Goal: Task Accomplishment & Management: Complete application form

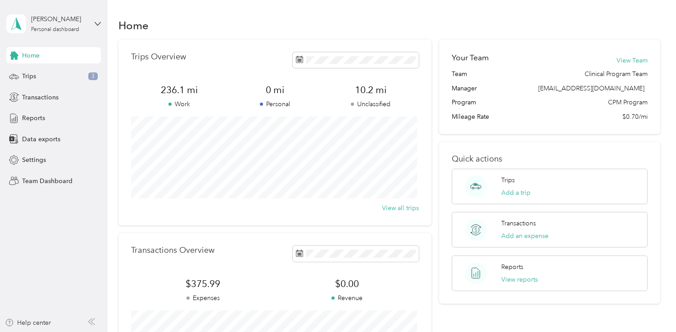
click at [5, 329] on div "Help center" at bounding box center [54, 326] width 98 height 14
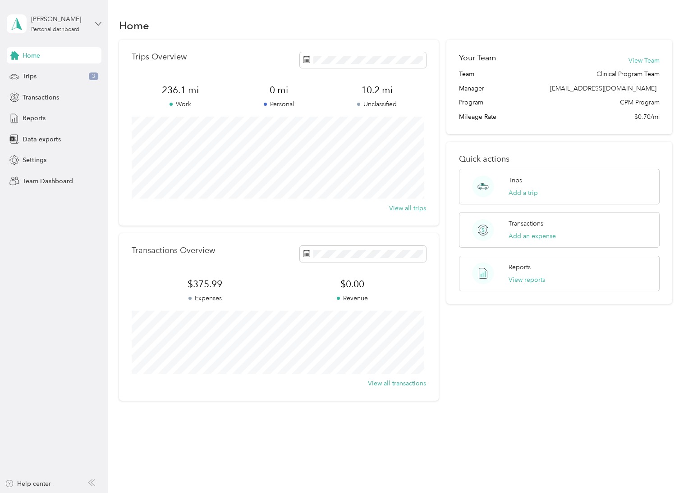
click at [96, 23] on icon at bounding box center [98, 24] width 6 height 6
click at [60, 75] on div "Team dashboard" at bounding box center [38, 73] width 48 height 9
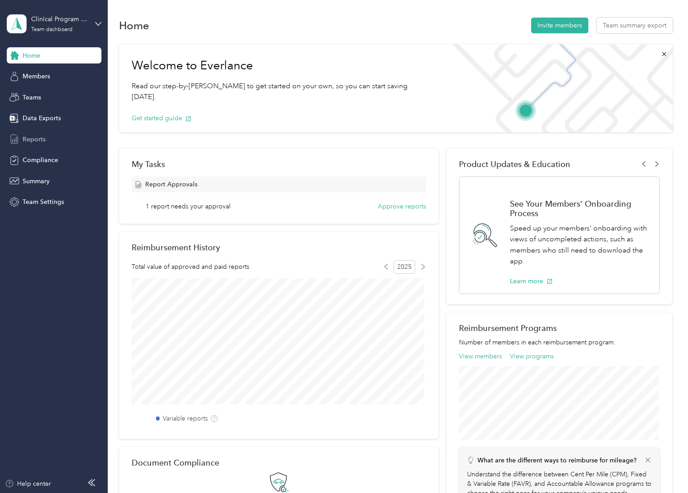
click at [42, 139] on span "Reports" at bounding box center [34, 139] width 23 height 9
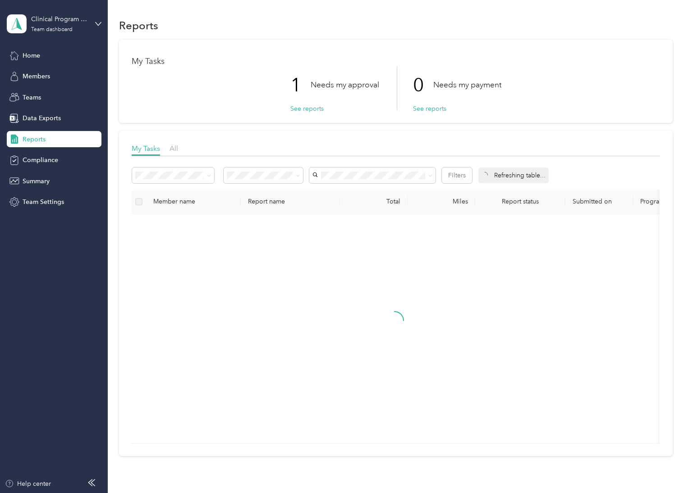
click at [310, 103] on div "1 Needs my approval See reports" at bounding box center [334, 88] width 89 height 44
click at [307, 106] on button "See reports" at bounding box center [306, 108] width 33 height 9
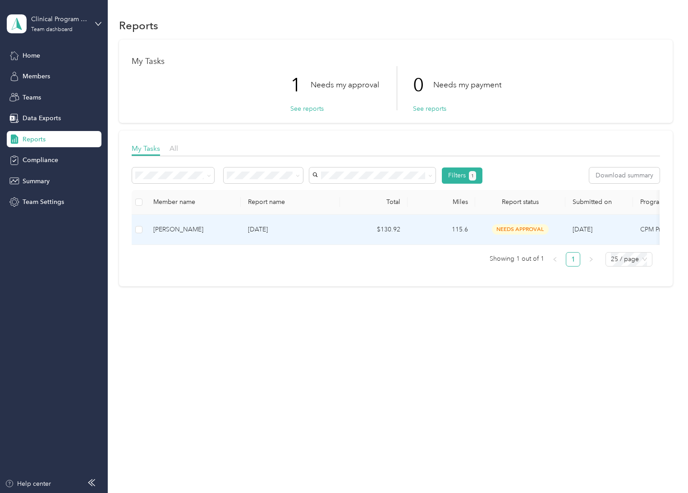
click at [250, 237] on td "[DATE]" at bounding box center [290, 230] width 99 height 30
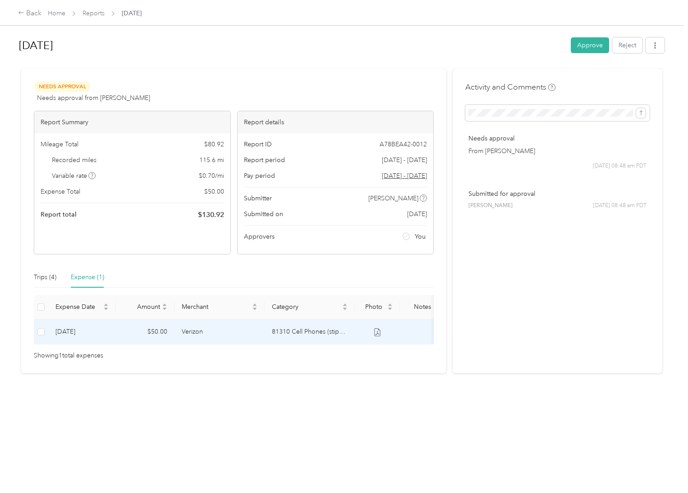
click at [378, 332] on icon at bounding box center [377, 332] width 8 height 8
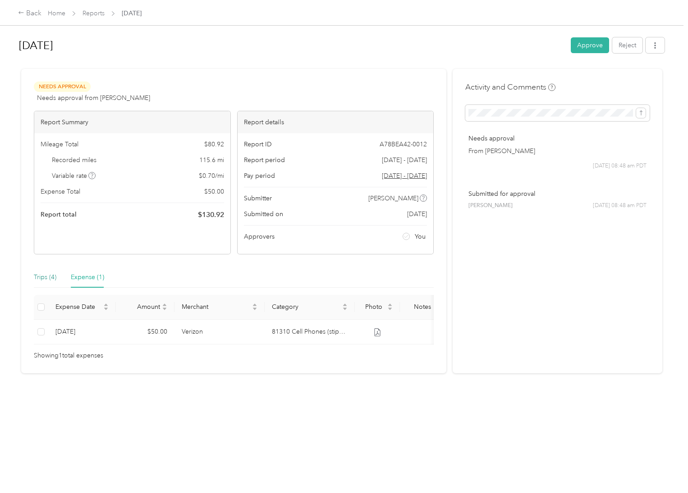
click at [46, 276] on div "Trips (4)" at bounding box center [45, 278] width 23 height 10
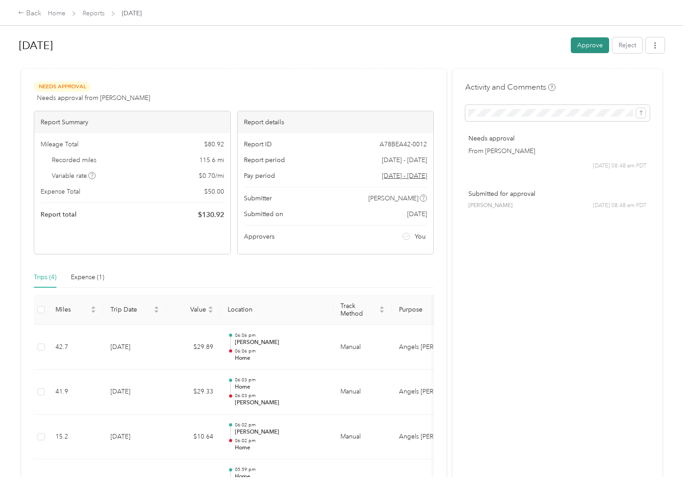
click at [580, 49] on button "Approve" at bounding box center [589, 45] width 38 height 16
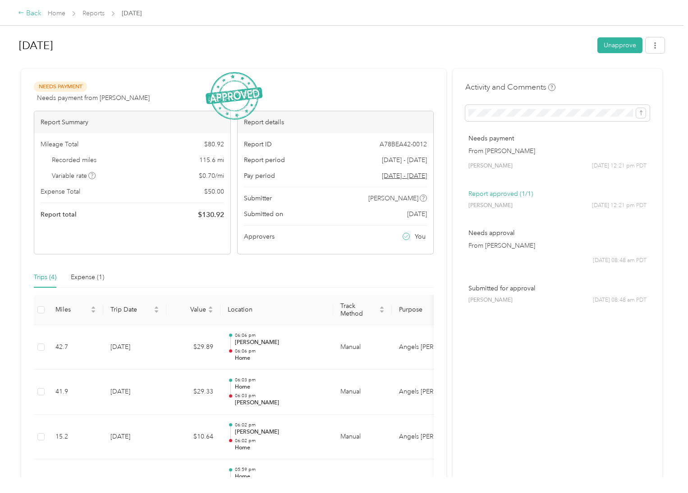
click at [39, 15] on div "Back" at bounding box center [29, 13] width 23 height 11
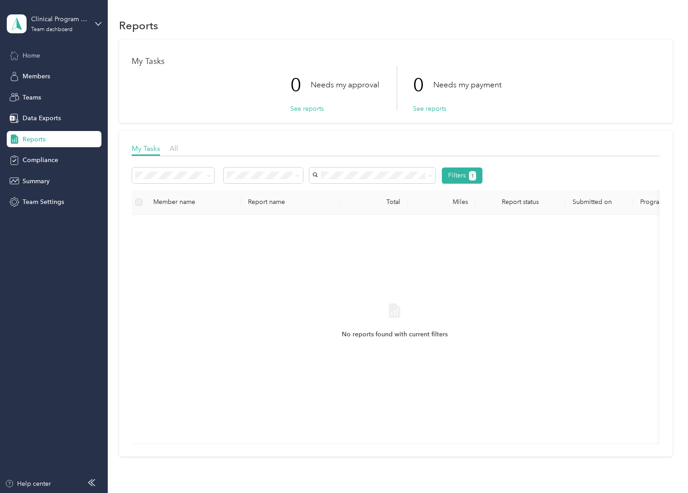
click at [41, 55] on div "Home" at bounding box center [54, 55] width 95 height 16
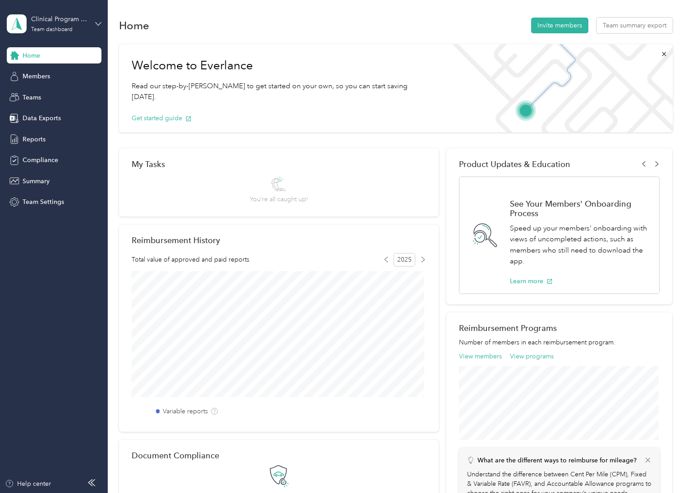
click at [95, 22] on icon at bounding box center [97, 23] width 5 height 3
click at [66, 91] on div "Personal dashboard" at bounding box center [42, 94] width 57 height 9
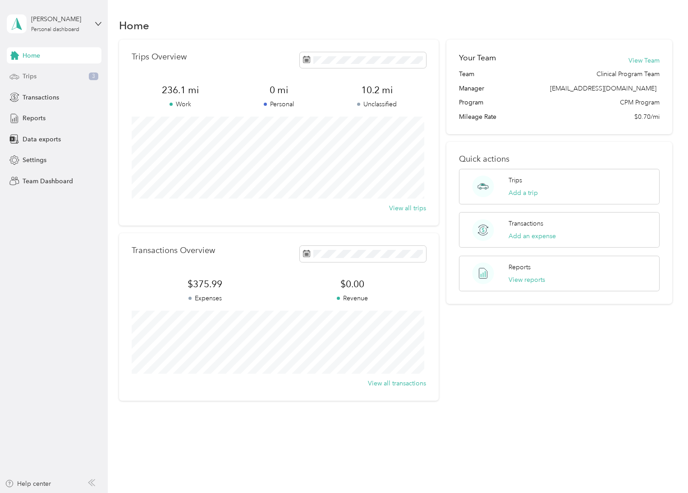
click at [57, 78] on div "Trips 3" at bounding box center [54, 76] width 95 height 16
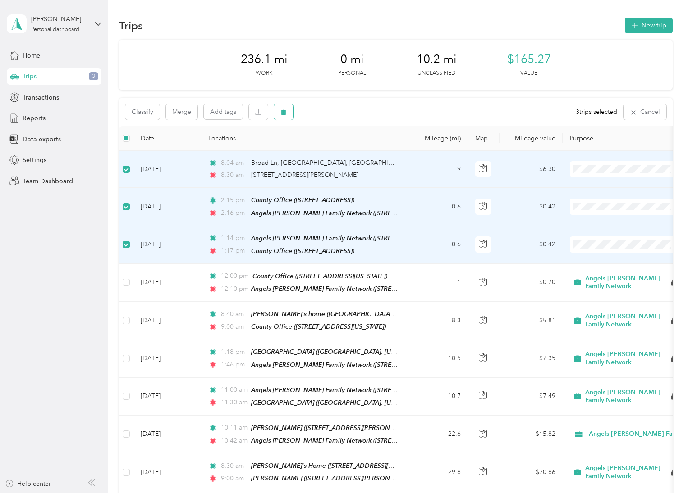
click at [287, 110] on button "button" at bounding box center [283, 112] width 19 height 16
click at [353, 149] on button "Yes" at bounding box center [351, 149] width 18 height 14
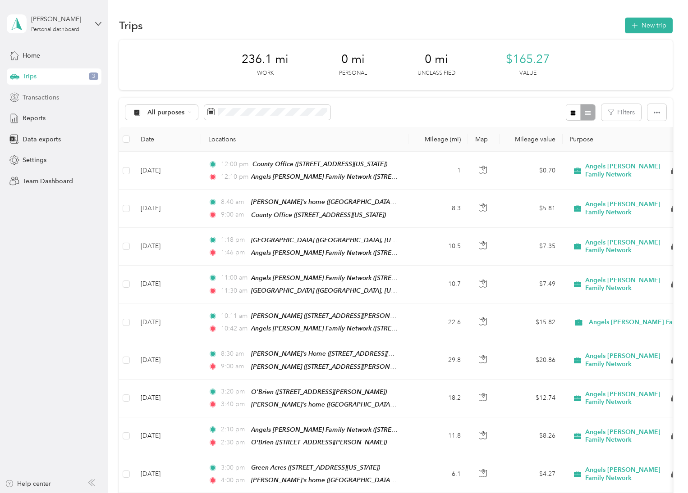
click at [46, 100] on span "Transactions" at bounding box center [41, 97] width 36 height 9
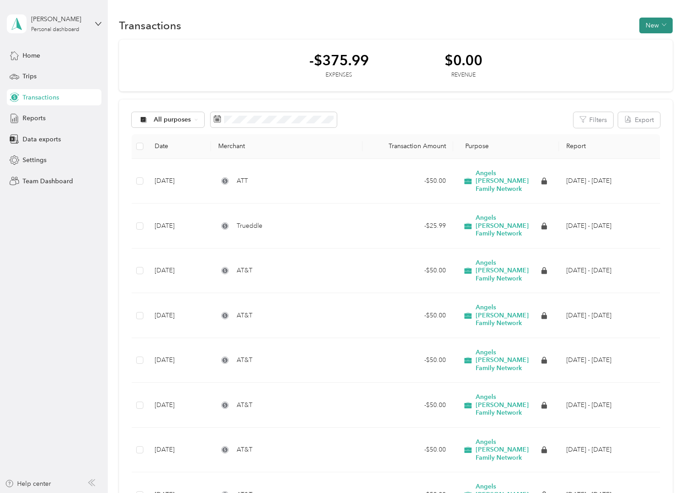
click at [663, 27] on icon "button" at bounding box center [663, 25] width 5 height 5
click at [656, 42] on span "Expense" at bounding box center [651, 42] width 24 height 9
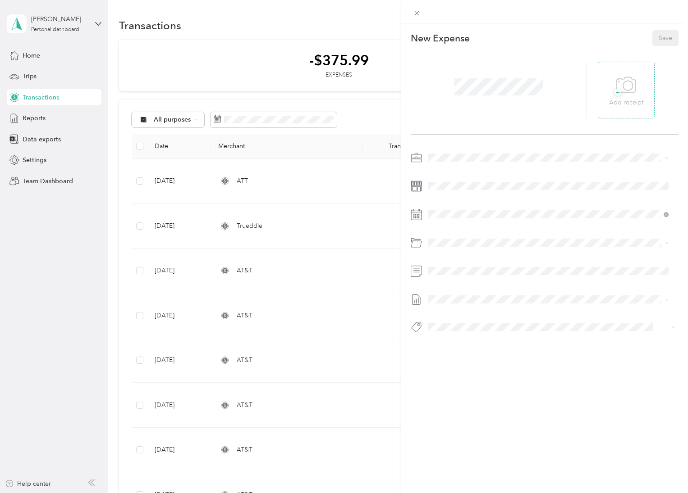
click at [614, 92] on span "+" at bounding box center [617, 92] width 7 height 7
click at [614, 93] on span "+" at bounding box center [617, 92] width 7 height 7
click at [480, 96] on span at bounding box center [498, 86] width 95 height 23
click at [467, 220] on span at bounding box center [551, 214] width 253 height 14
click at [414, 216] on icon at bounding box center [415, 214] width 11 height 11
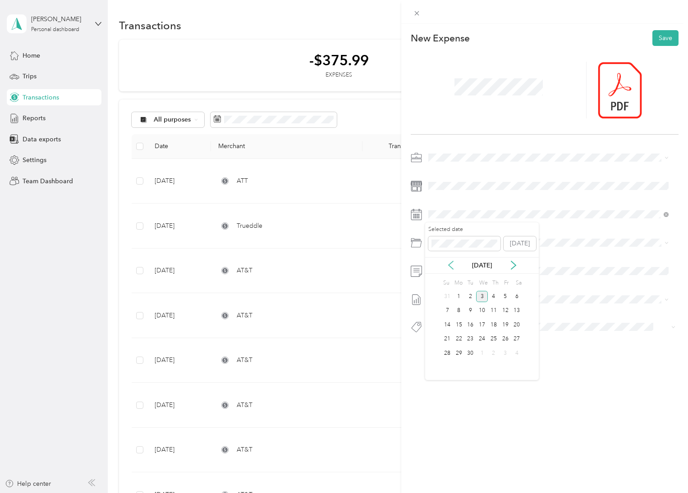
click at [451, 268] on icon at bounding box center [450, 265] width 5 height 8
click at [504, 297] on div "1" at bounding box center [505, 296] width 12 height 11
click at [487, 307] on span "81310 Cell Phones (stipend & Sideline)" at bounding box center [507, 310] width 111 height 8
click at [656, 35] on button "Save" at bounding box center [665, 38] width 26 height 16
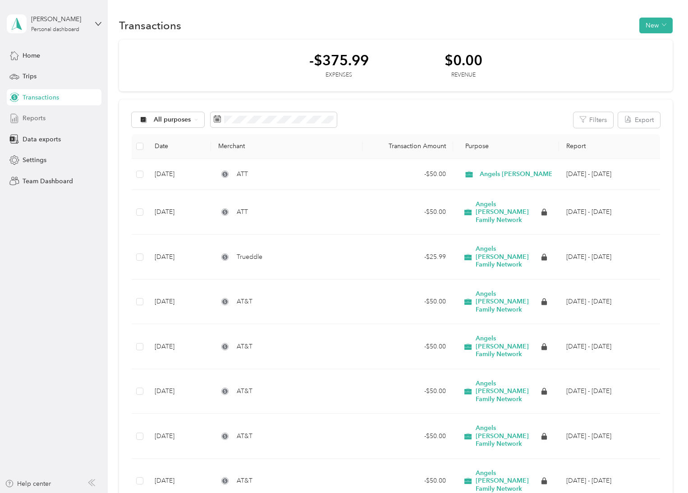
click at [36, 120] on span "Reports" at bounding box center [34, 118] width 23 height 9
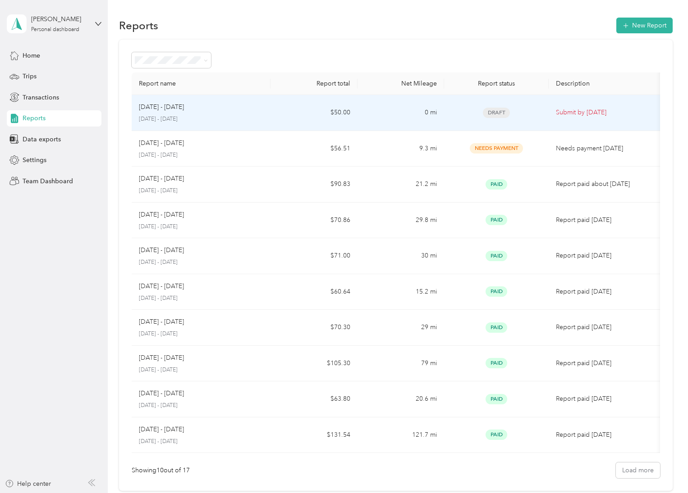
click at [476, 120] on td "Draft" at bounding box center [496, 113] width 104 height 36
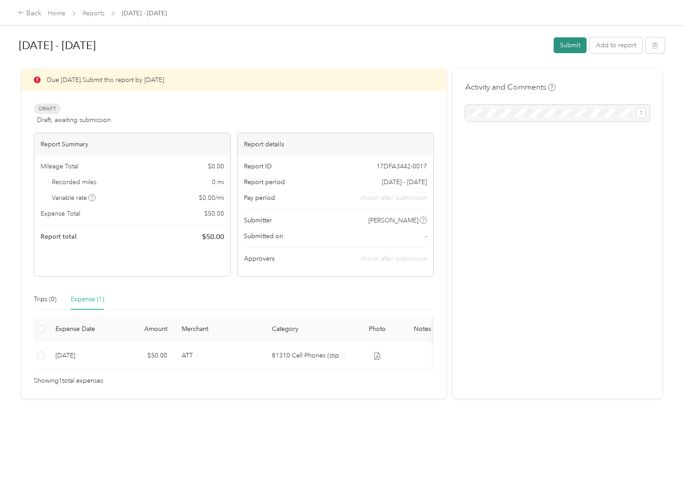
click at [563, 45] on button "Submit" at bounding box center [569, 45] width 33 height 16
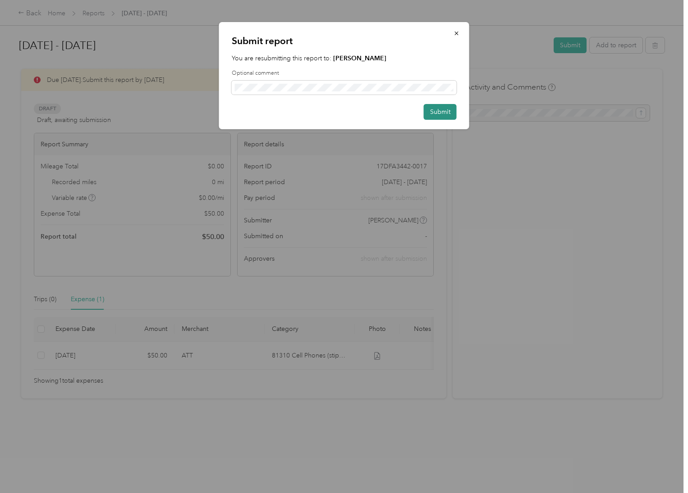
click at [447, 113] on button "Submit" at bounding box center [440, 112] width 33 height 16
